Goal: Information Seeking & Learning: Understand process/instructions

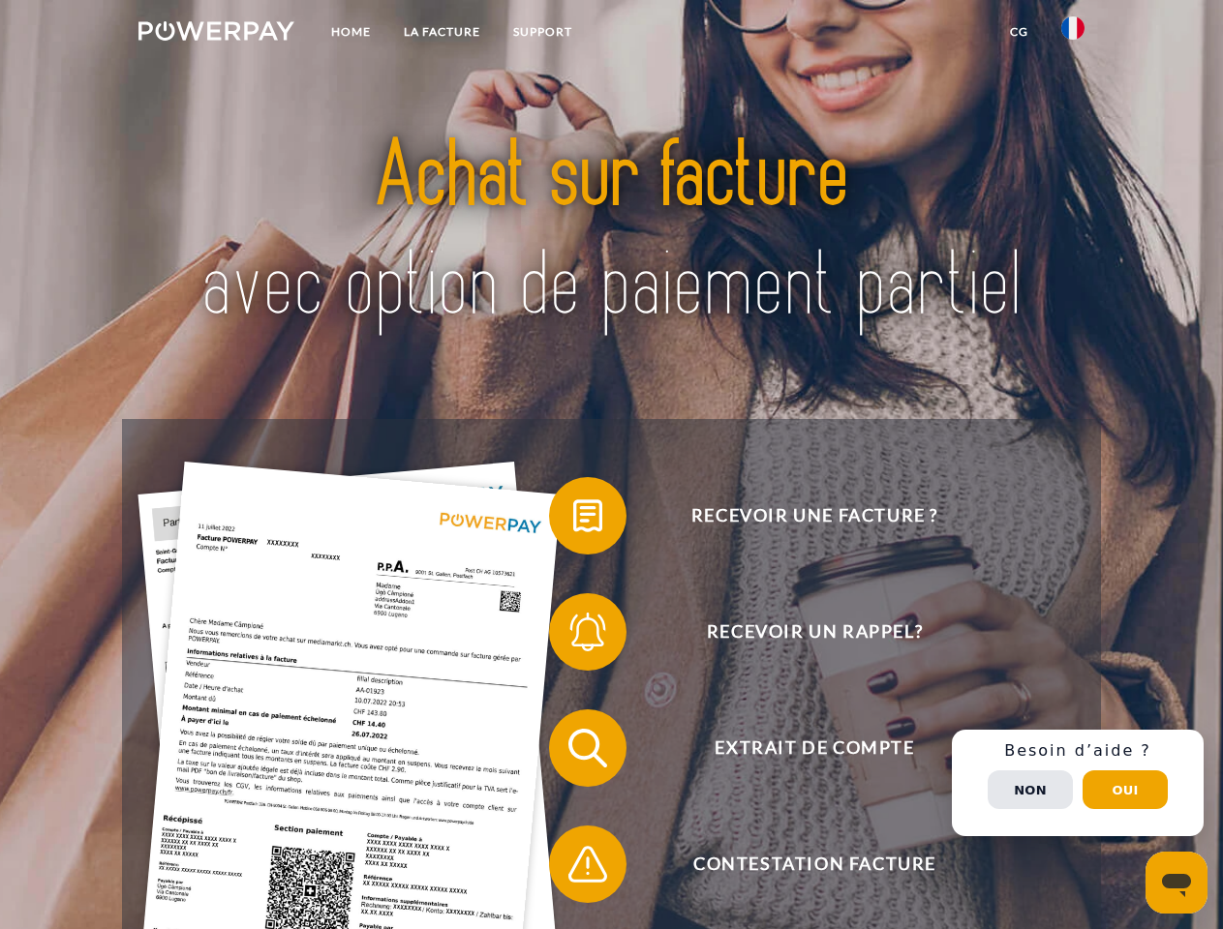
click at [216, 34] on img at bounding box center [216, 30] width 156 height 19
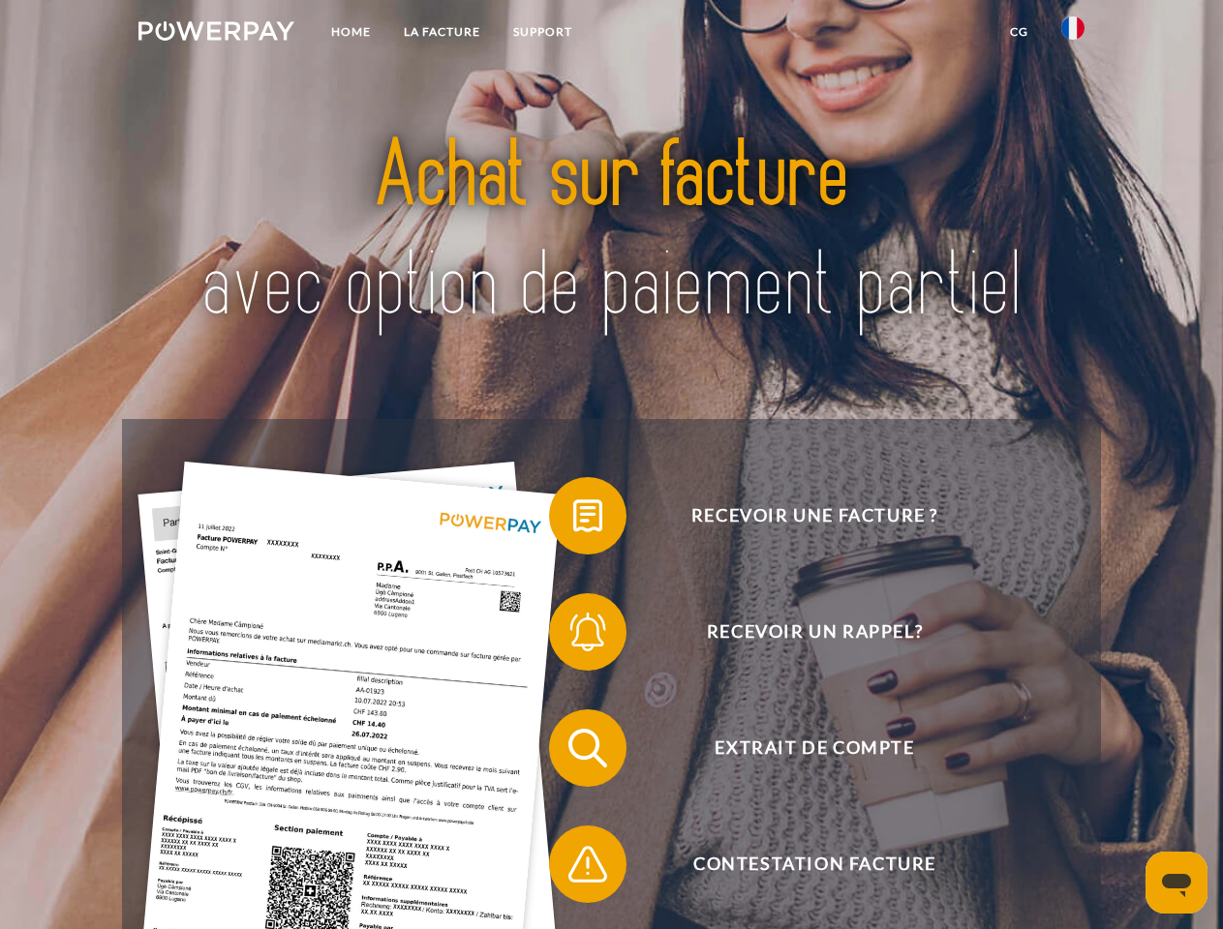
click at [1073, 34] on img at bounding box center [1072, 27] width 23 height 23
click at [1018, 32] on link "CG" at bounding box center [1018, 32] width 51 height 35
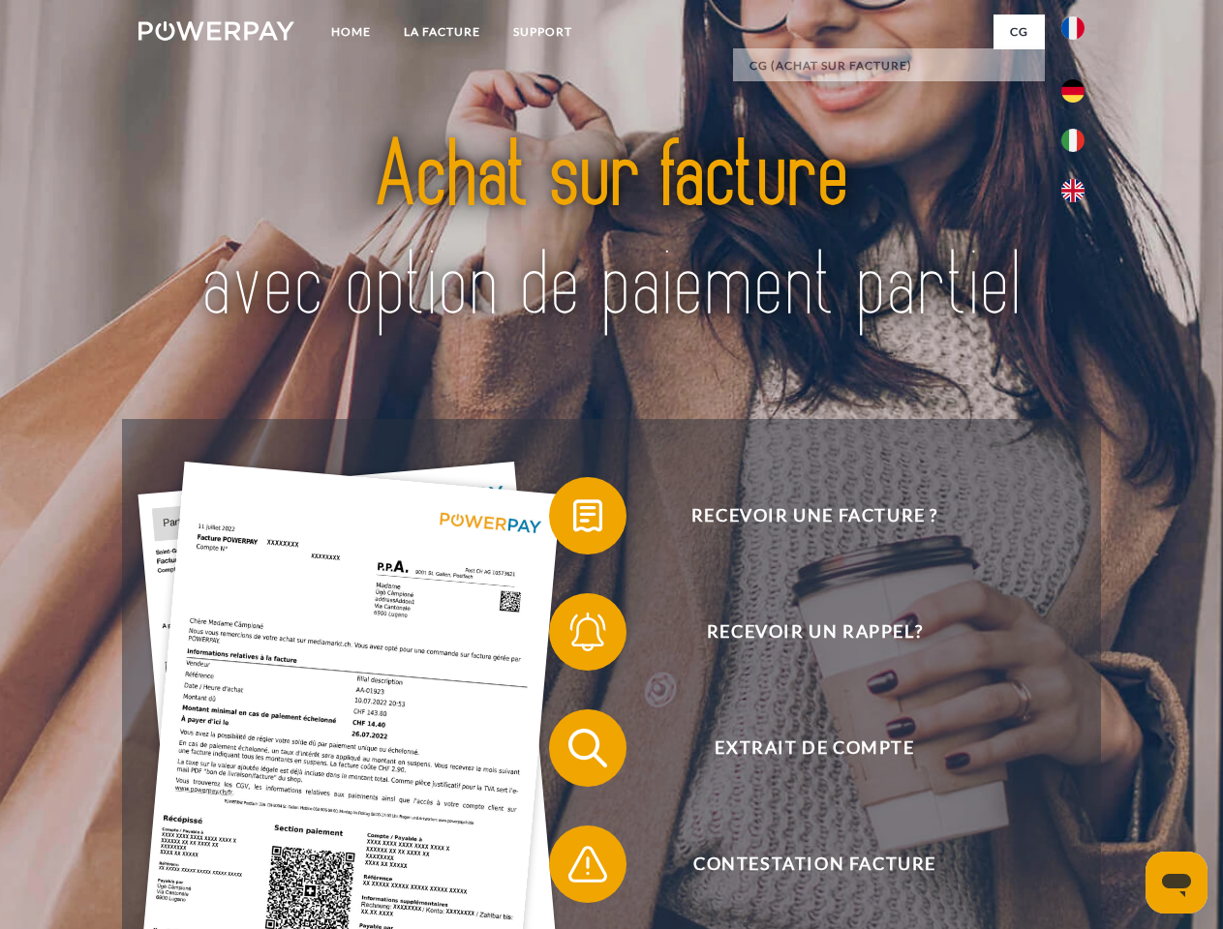
click at [573, 520] on span at bounding box center [558, 516] width 97 height 97
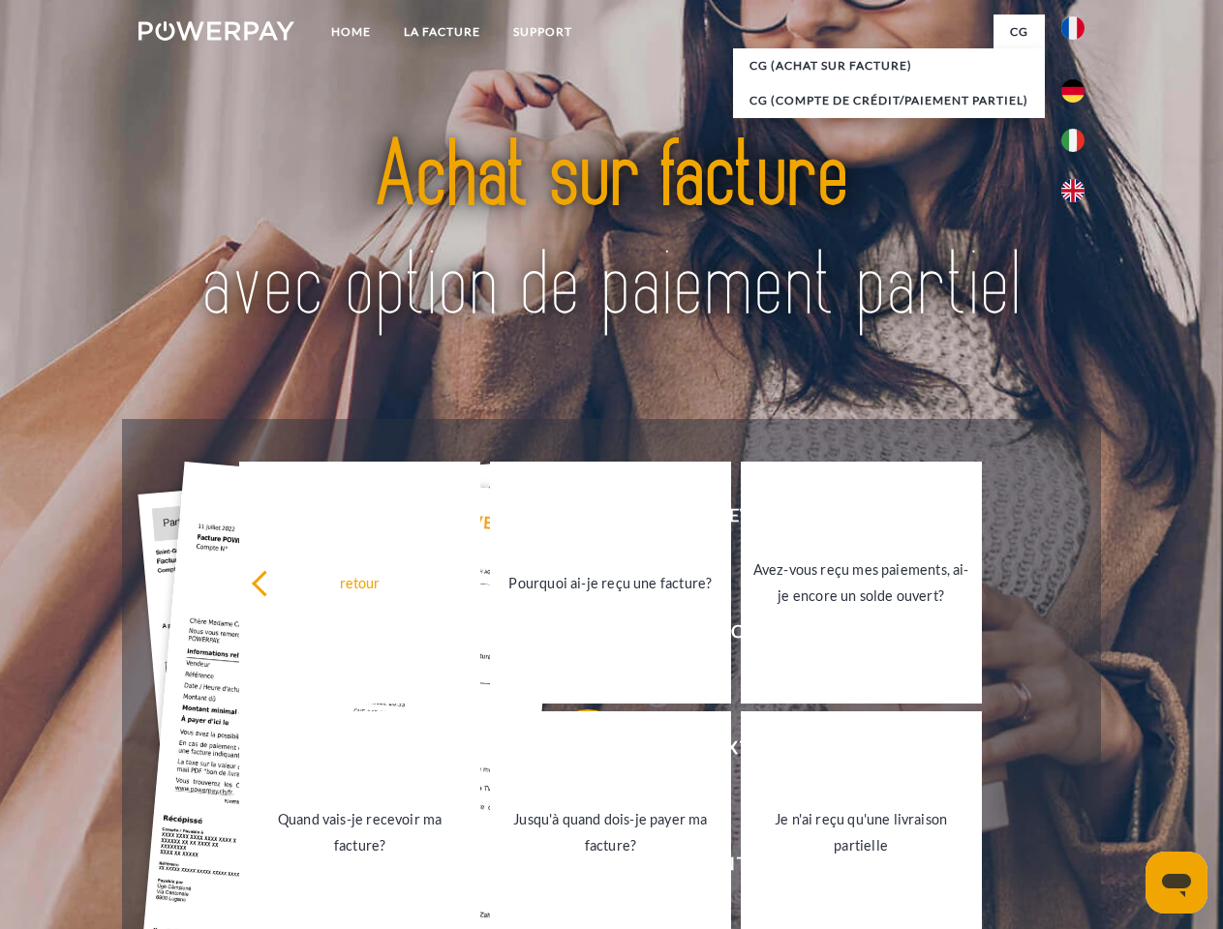
click at [573, 636] on div "retour Pourquoi ai-je reçu une facture? Avez-vous reçu mes paiements, ai-je enc…" at bounding box center [611, 708] width 782 height 500
click at [573, 752] on link "Jusqu'à quand dois-je payer ma facture?" at bounding box center [610, 833] width 241 height 242
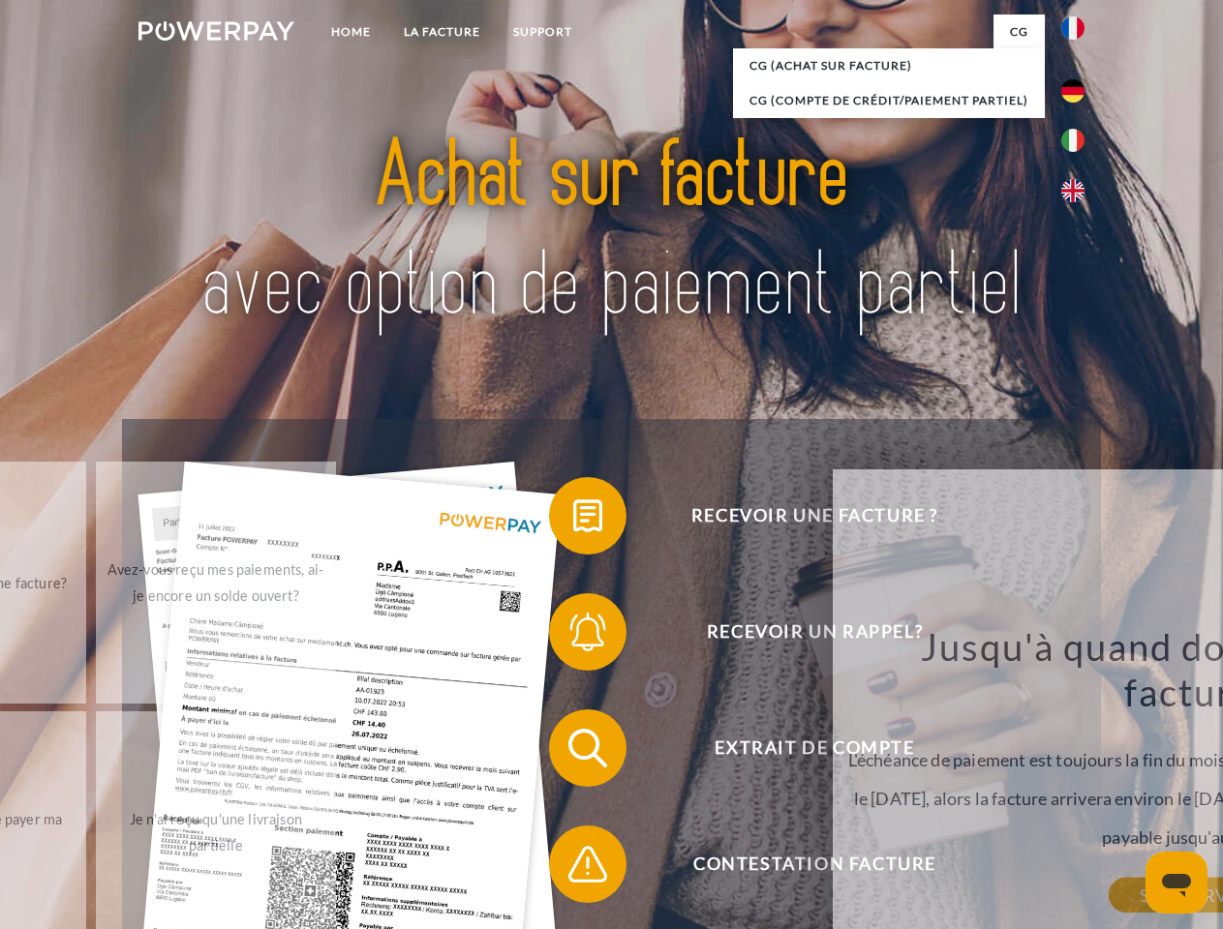
click at [573, 868] on span at bounding box center [558, 864] width 97 height 97
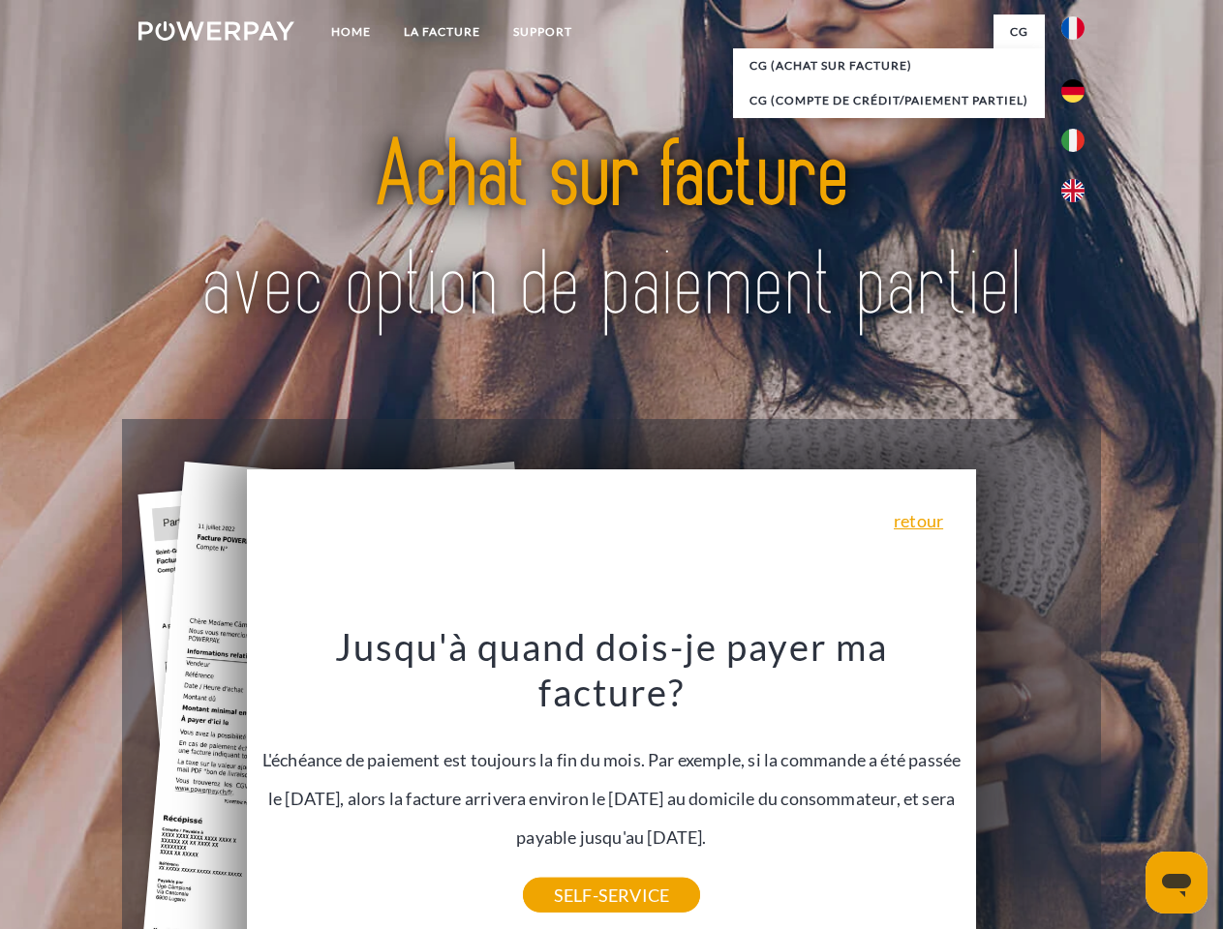
click at [1077, 783] on div "Recevoir une facture ? Recevoir un rappel? Extrait de compte retour" at bounding box center [611, 806] width 978 height 774
click at [1030, 787] on span "Extrait de compte" at bounding box center [814, 748] width 474 height 77
click at [1125, 790] on header "Home LA FACTURE Support" at bounding box center [611, 668] width 1223 height 1337
